Goal: Register for event/course

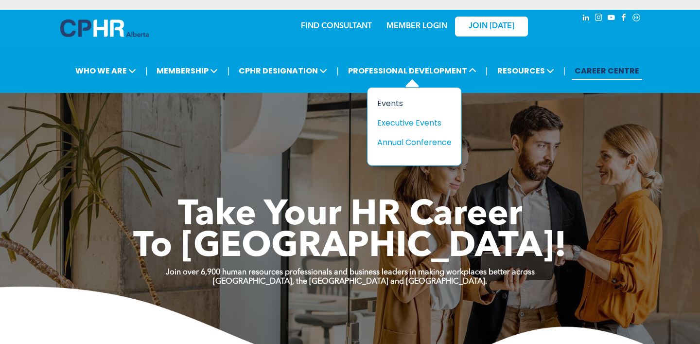
click at [381, 104] on div "Events" at bounding box center [410, 103] width 67 height 12
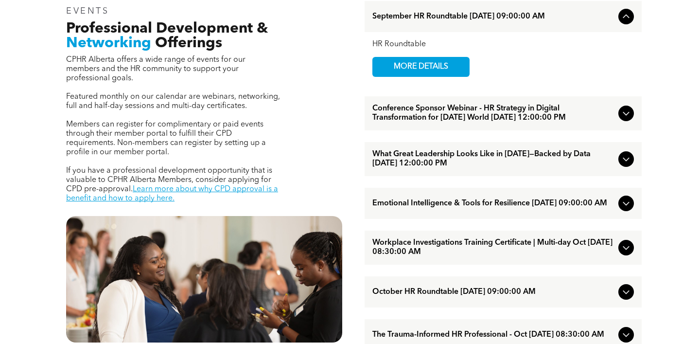
scroll to position [344, 0]
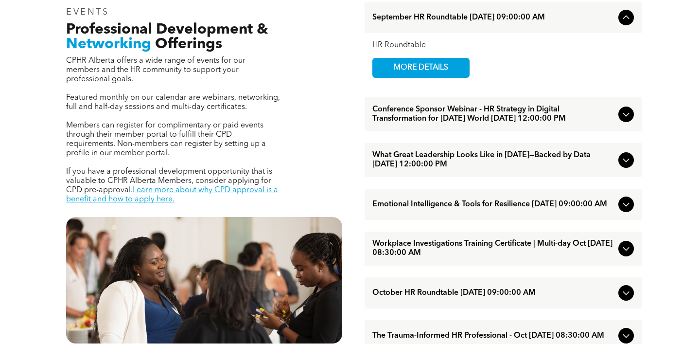
click at [424, 121] on span "Conference Sponsor Webinar - HR Strategy in Digital Transformation for [DATE] W…" at bounding box center [493, 114] width 242 height 18
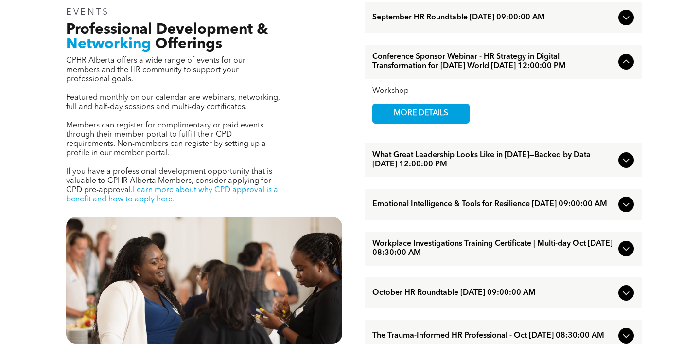
click at [424, 121] on span "MORE DETAILS" at bounding box center [421, 113] width 77 height 19
click at [420, 169] on span "What Great Leadership Looks Like in [DATE]—Backed by Data [DATE] 12:00:00 PM" at bounding box center [493, 160] width 242 height 18
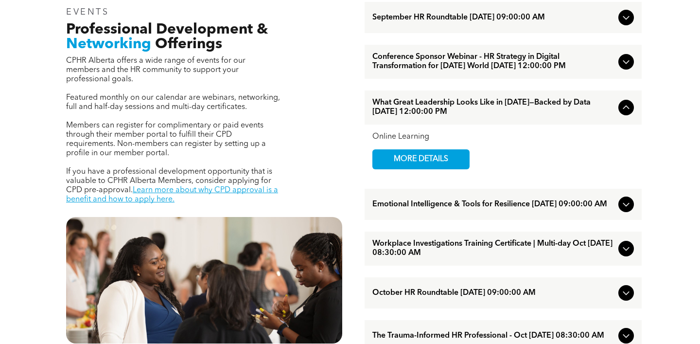
click at [420, 169] on span "MORE DETAILS" at bounding box center [421, 159] width 77 height 19
click at [434, 209] on span "Emotional Intelligence & Tools for Resilience [DATE] 09:00:00 AM" at bounding box center [493, 204] width 242 height 9
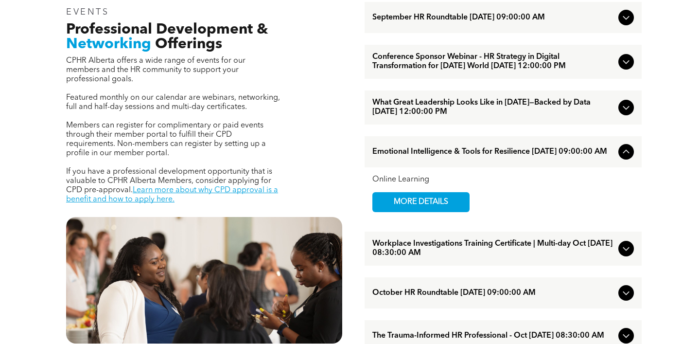
click at [434, 211] on span "MORE DETAILS" at bounding box center [421, 202] width 77 height 19
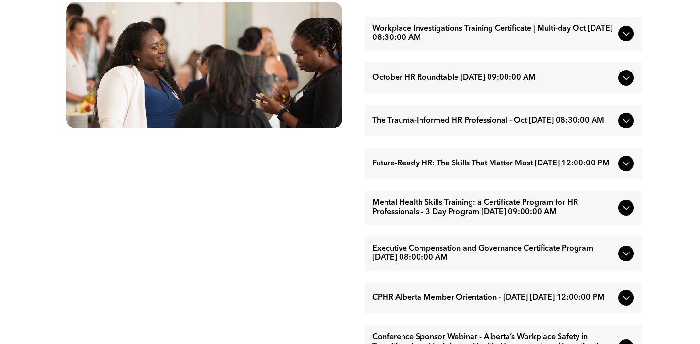
scroll to position [561, 0]
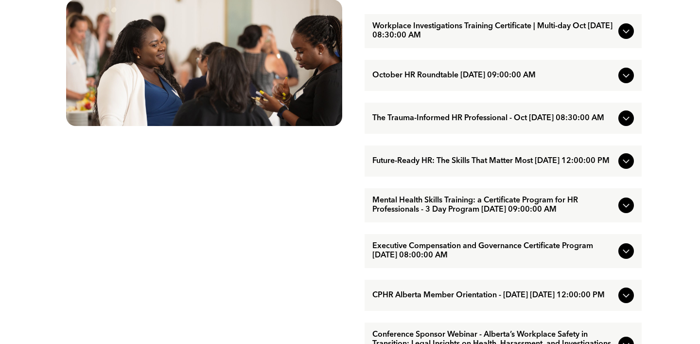
click at [442, 166] on span "Future-Ready HR: The Skills That Matter Most [DATE] 12:00:00 PM" at bounding box center [493, 161] width 242 height 9
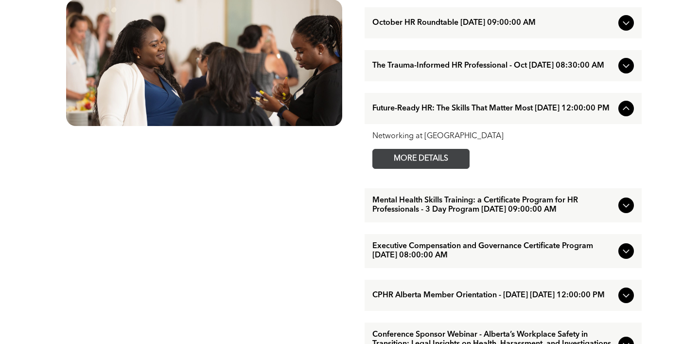
click at [427, 168] on span "MORE DETAILS" at bounding box center [421, 158] width 77 height 19
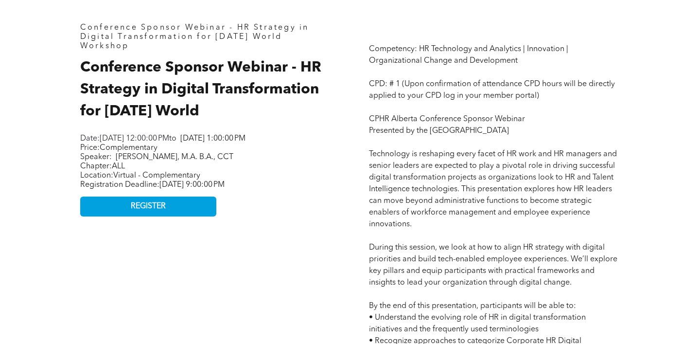
scroll to position [434, 0]
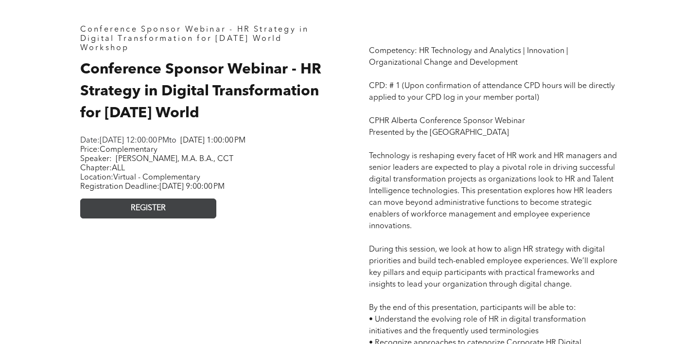
click at [145, 213] on span "REGISTER" at bounding box center [148, 208] width 35 height 9
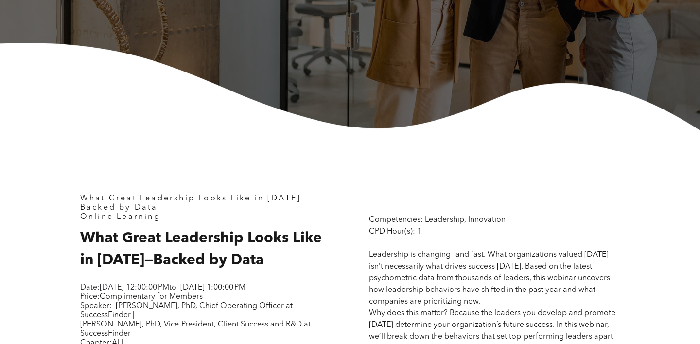
scroll to position [272, 0]
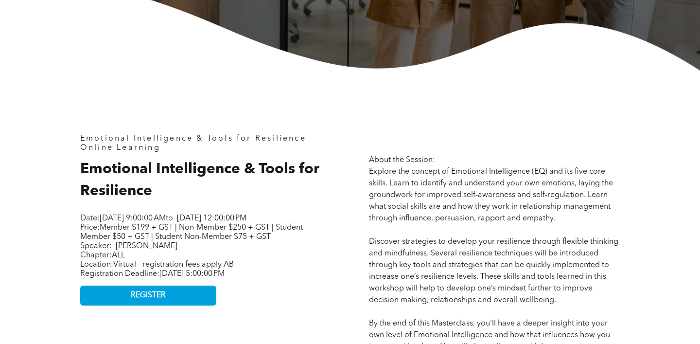
scroll to position [328, 0]
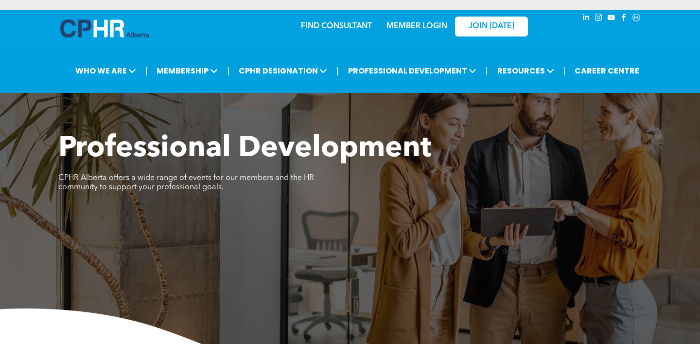
click at [422, 24] on link "MEMBER LOGIN" at bounding box center [416, 26] width 61 height 8
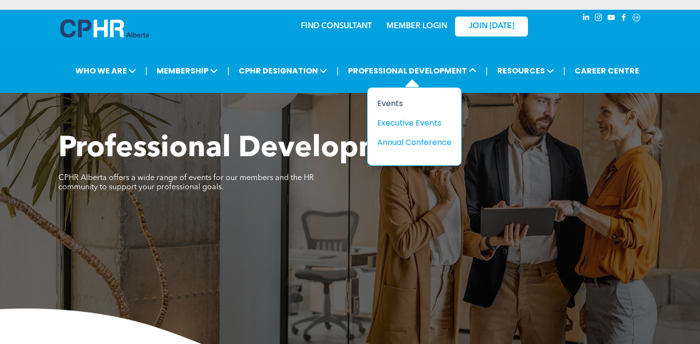
click at [388, 105] on div "Events" at bounding box center [410, 103] width 67 height 12
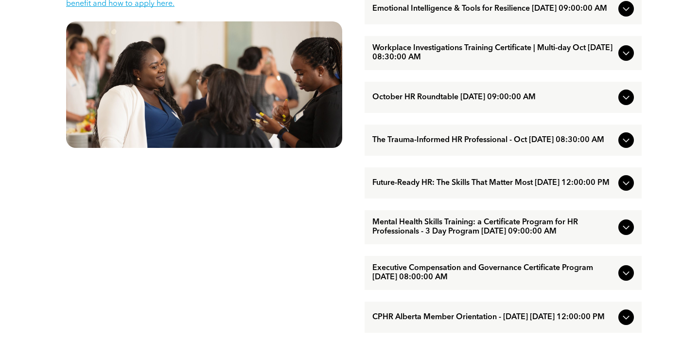
scroll to position [543, 0]
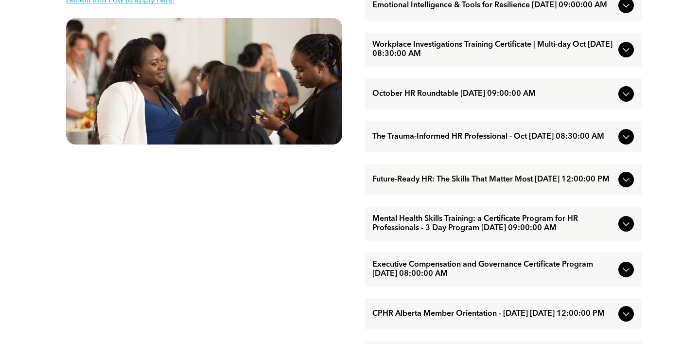
click at [583, 141] on span "The Trauma-Informed HR Professional - Oct October/15/2025 08:30:00 AM" at bounding box center [493, 136] width 242 height 9
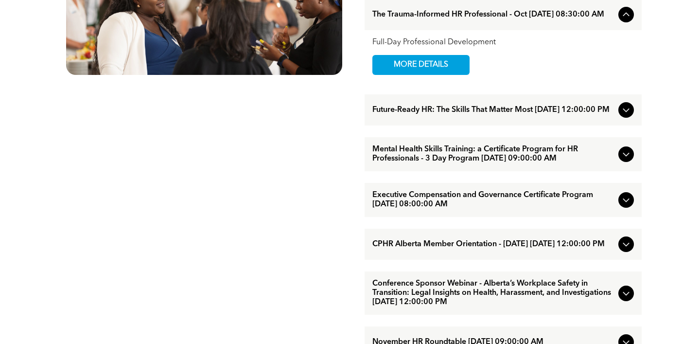
scroll to position [613, 0]
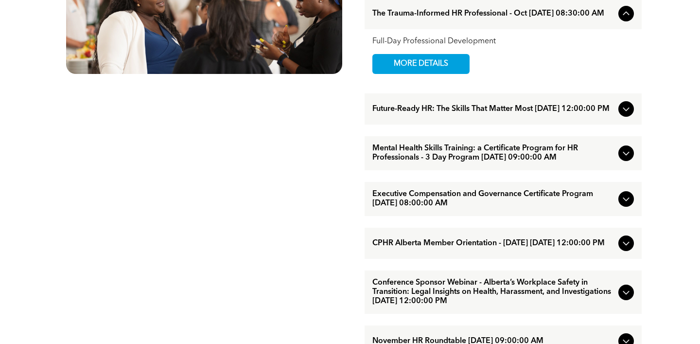
click at [415, 208] on span "Executive Compensation and Governance Certificate Program October/21/2025 08:00…" at bounding box center [493, 199] width 242 height 18
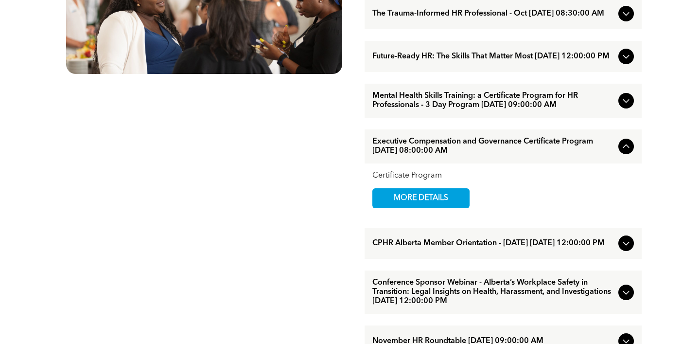
click at [415, 208] on span "MORE DETAILS" at bounding box center [421, 198] width 77 height 19
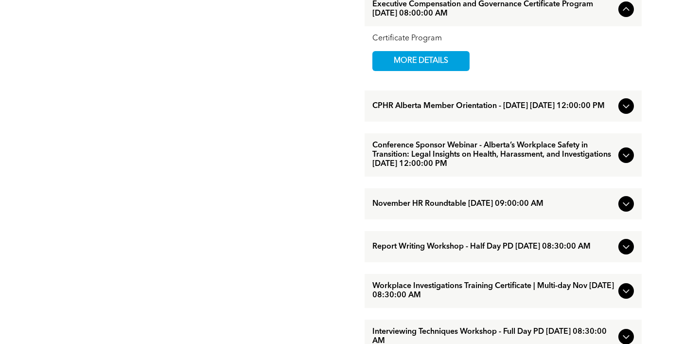
scroll to position [752, 0]
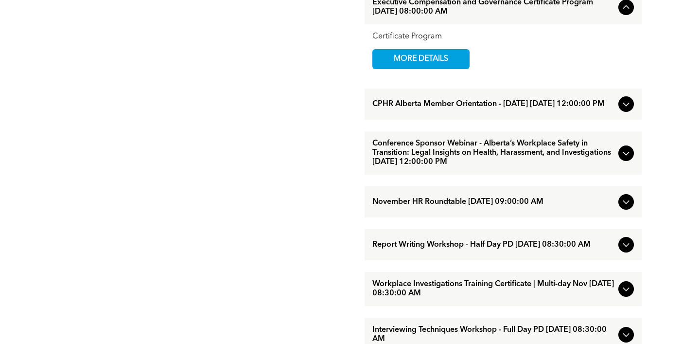
click at [480, 167] on span "Conference Sponsor Webinar - Alberta’s Workplace Safety in Transition: Legal In…" at bounding box center [493, 153] width 242 height 28
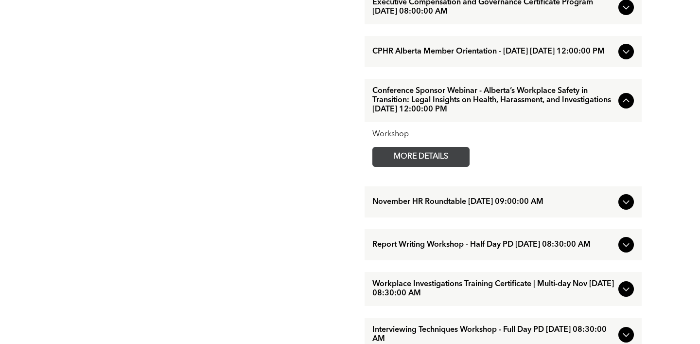
click at [425, 166] on span "MORE DETAILS" at bounding box center [421, 156] width 77 height 19
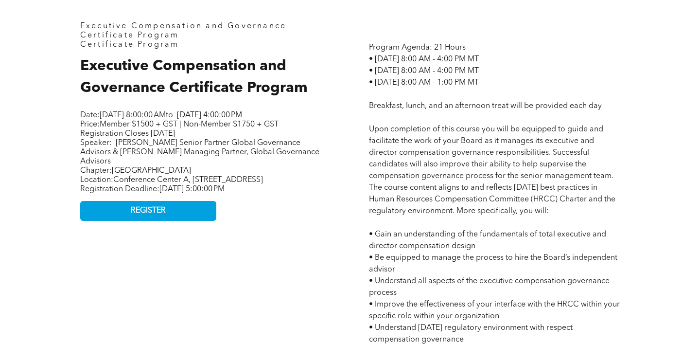
scroll to position [438, 0]
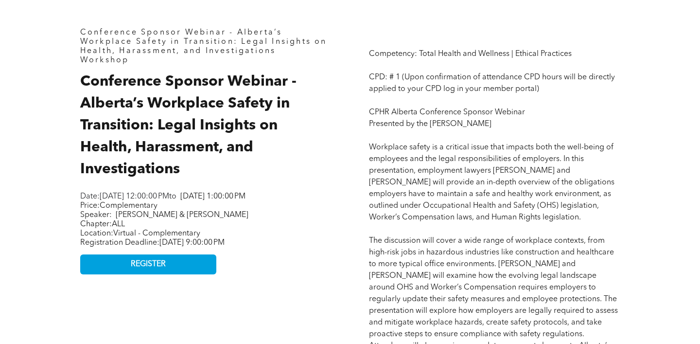
scroll to position [430, 0]
